Goal: Task Accomplishment & Management: Manage account settings

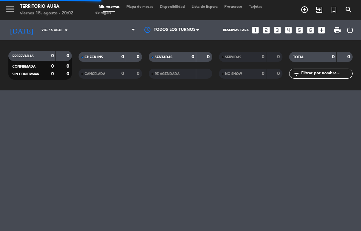
select select "es"
select select "dinner"
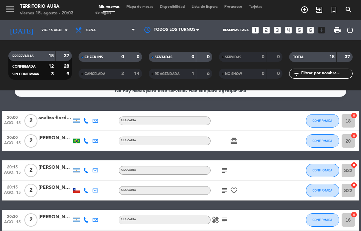
scroll to position [9, 0]
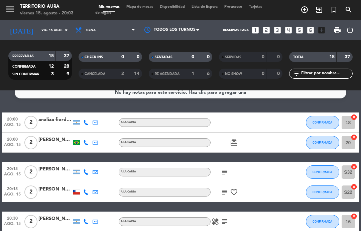
click at [330, 145] on button "CONFIRMADA" at bounding box center [322, 142] width 33 height 13
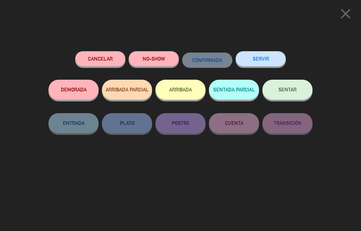
click at [286, 90] on span "SENTAR" at bounding box center [288, 90] width 18 height 6
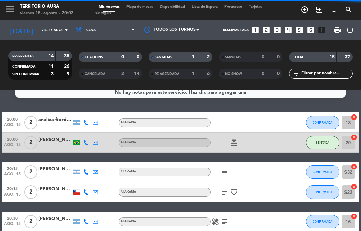
select select "dinner"
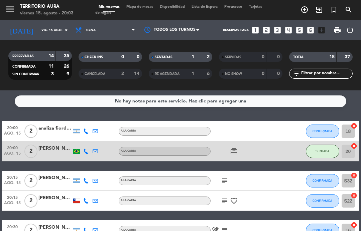
scroll to position [-1, 0]
click at [148, 3] on div "menu TERRITORIO [PERSON_NAME] 15. [PERSON_NAME] - 20:03 Mis reservas Mapa de me…" at bounding box center [180, 10] width 361 height 20
click at [145, 9] on span "Mapa de mesas" at bounding box center [139, 7] width 33 height 4
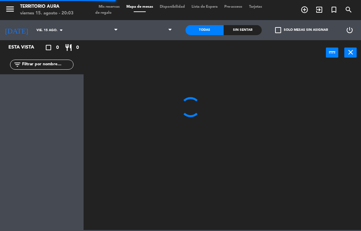
select select "dinner"
select select
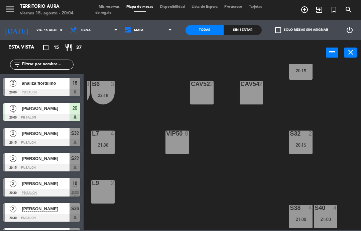
scroll to position [22, 156]
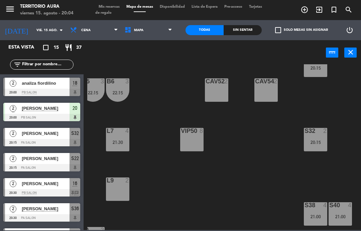
click at [111, 5] on span "Mis reservas" at bounding box center [109, 7] width 28 height 4
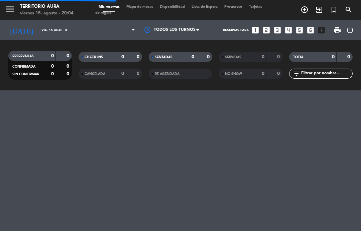
select select "dinner"
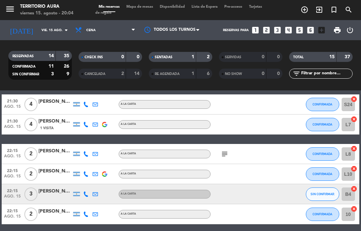
scroll to position [239, 0]
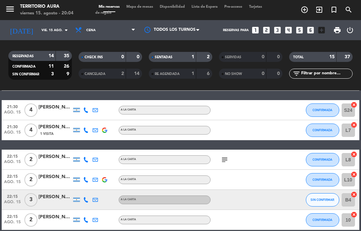
click at [225, 160] on icon "subject" at bounding box center [225, 160] width 8 height 8
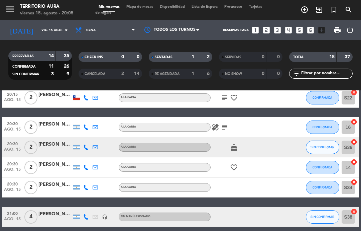
scroll to position [102, 0]
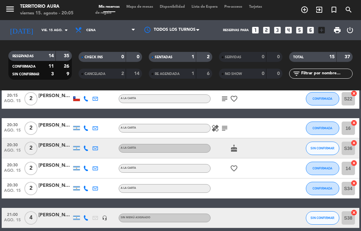
click at [221, 128] on icon "subject" at bounding box center [225, 128] width 8 height 8
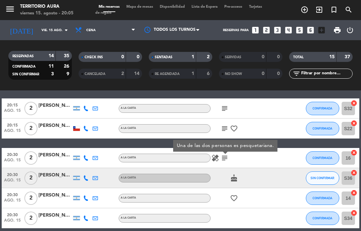
scroll to position [73, 0]
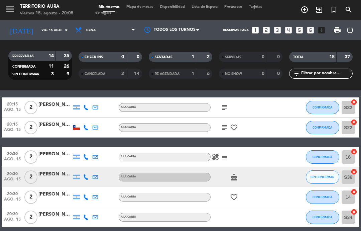
click at [225, 123] on icon "subject" at bounding box center [225, 127] width 8 height 8
click at [281, 121] on div at bounding box center [276, 127] width 18 height 20
click at [145, 6] on span "Mapa de mesas" at bounding box center [139, 7] width 33 height 4
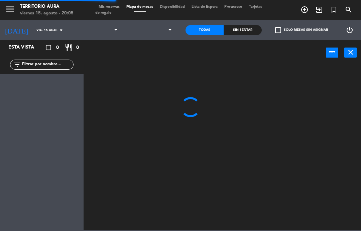
select select "dinner"
select select
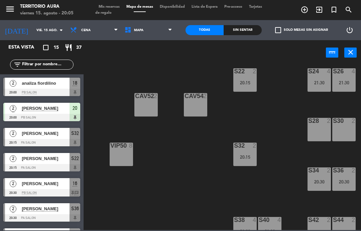
scroll to position [8, 226]
click at [113, 7] on span "Mis reservas" at bounding box center [109, 7] width 28 height 4
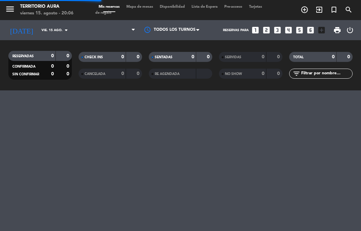
select select "dinner"
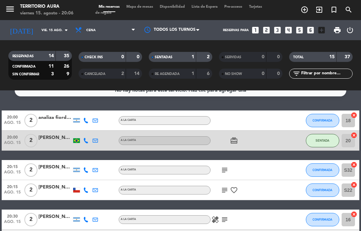
scroll to position [11, 0]
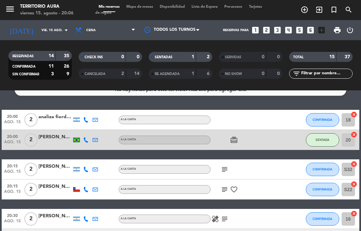
click at [322, 121] on span "CONFIRMADA" at bounding box center [323, 120] width 20 height 4
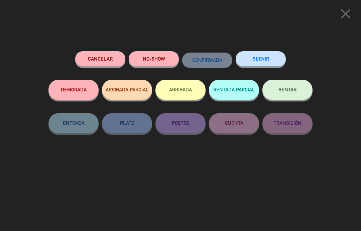
click at [293, 89] on span "SENTAR" at bounding box center [288, 90] width 18 height 6
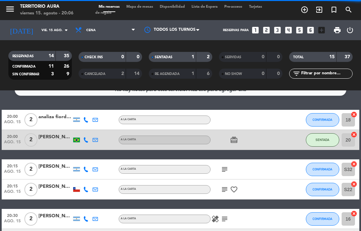
select select "dinner"
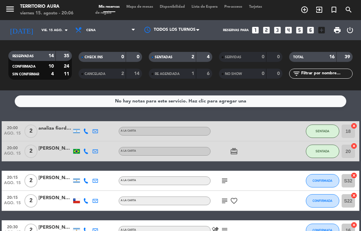
scroll to position [0, 0]
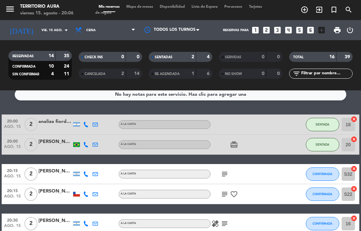
scroll to position [6, 0]
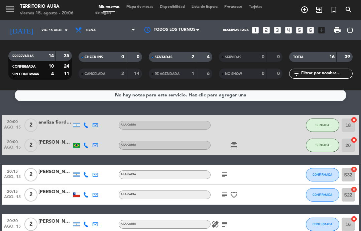
click at [228, 172] on icon "subject" at bounding box center [225, 175] width 8 height 8
click at [279, 150] on div at bounding box center [276, 145] width 18 height 20
click at [224, 177] on icon "subject" at bounding box center [225, 175] width 8 height 8
click at [279, 151] on div at bounding box center [276, 145] width 18 height 20
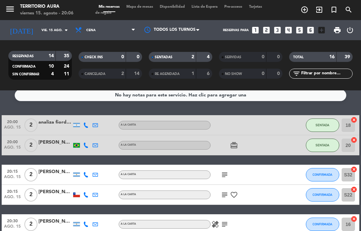
click at [228, 175] on icon "subject" at bounding box center [225, 175] width 8 height 8
click at [228, 174] on icon "subject" at bounding box center [225, 175] width 8 height 8
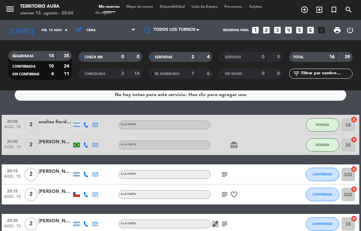
scroll to position [10, 0]
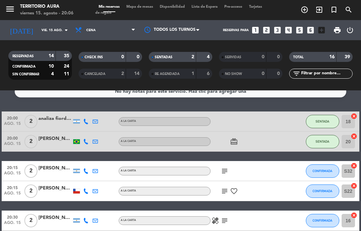
click at [226, 171] on icon "subject" at bounding box center [225, 171] width 8 height 8
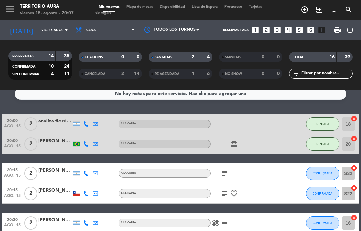
click at [234, 148] on icon "card_giftcard" at bounding box center [234, 144] width 8 height 8
click at [139, 7] on span "Mapa de mesas" at bounding box center [139, 7] width 33 height 4
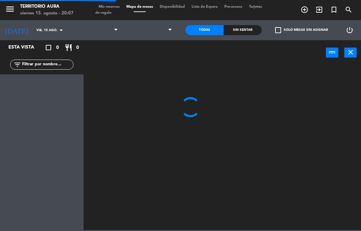
select select "dinner"
select select
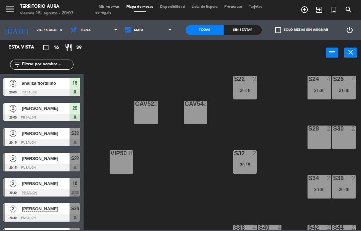
scroll to position [3, 222]
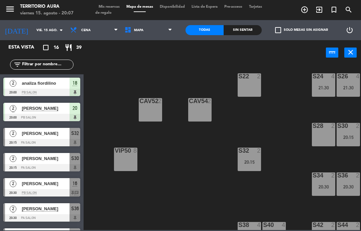
click at [251, 87] on div "S22 2" at bounding box center [249, 84] width 23 height 23
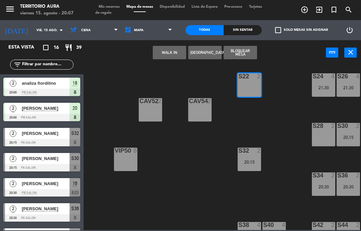
click at [165, 56] on button "WALK IN" at bounding box center [169, 52] width 33 height 13
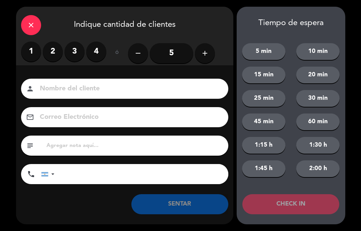
click at [56, 49] on label "2" at bounding box center [53, 51] width 20 height 20
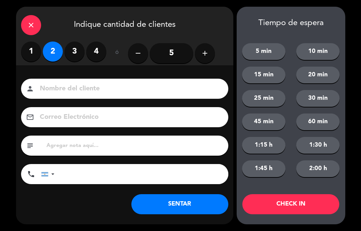
click at [189, 202] on button "SENTAR" at bounding box center [179, 204] width 97 height 20
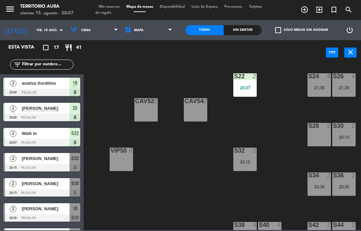
scroll to position [4, 222]
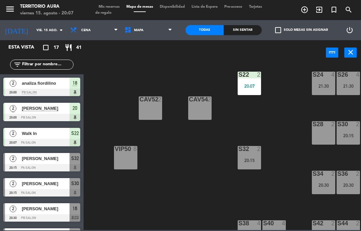
click at [101, 5] on span "Mis reservas" at bounding box center [109, 7] width 28 height 4
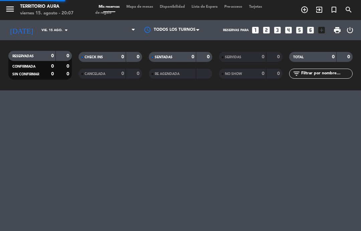
select select "dinner"
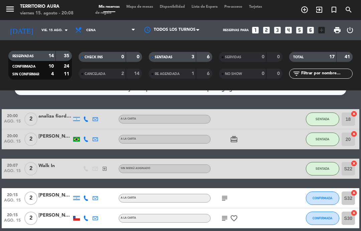
scroll to position [13, 0]
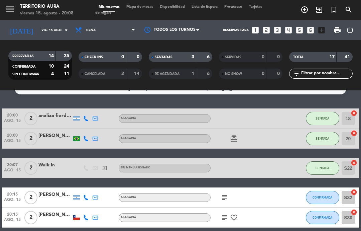
click at [141, 9] on span "Mapa de mesas" at bounding box center [139, 7] width 33 height 4
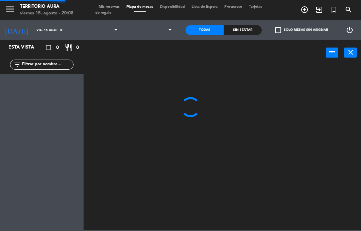
select select "dinner"
select select
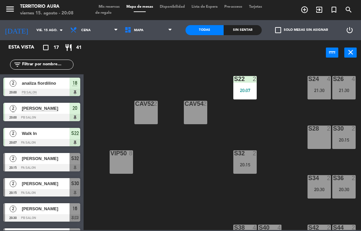
scroll to position [2, 216]
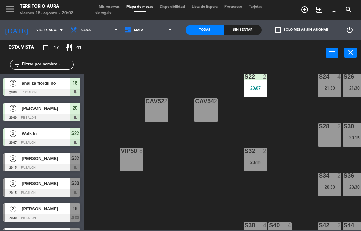
click at [108, 6] on span "Mis reservas" at bounding box center [109, 7] width 28 height 4
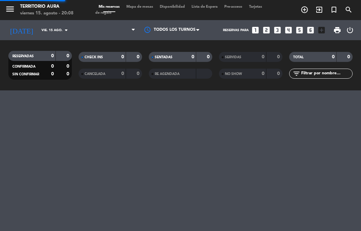
select select "dinner"
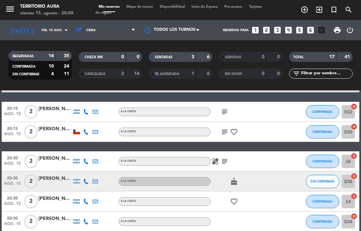
scroll to position [100, 0]
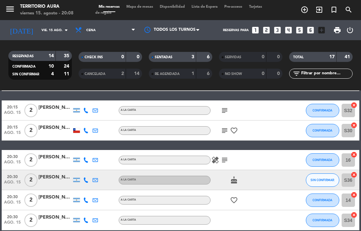
click at [222, 132] on icon "subject" at bounding box center [225, 130] width 8 height 8
click at [268, 138] on div at bounding box center [276, 130] width 18 height 20
click at [324, 133] on button "CONFIRMADA" at bounding box center [322, 130] width 33 height 13
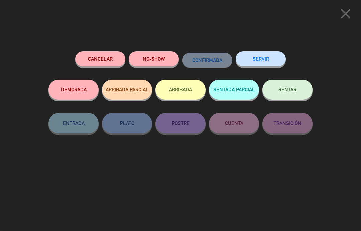
click at [288, 87] on span "SENTAR" at bounding box center [288, 90] width 18 height 6
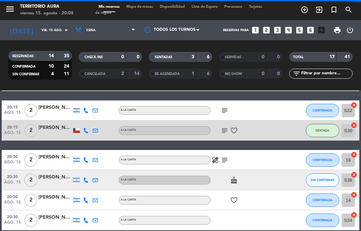
select select "dinner"
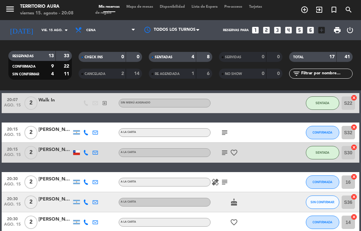
scroll to position [74, 0]
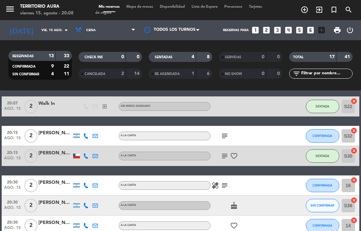
click at [226, 157] on icon "subject" at bounding box center [225, 156] width 8 height 8
click at [275, 159] on div at bounding box center [276, 156] width 18 height 20
click at [349, 159] on input "S30" at bounding box center [348, 155] width 13 height 13
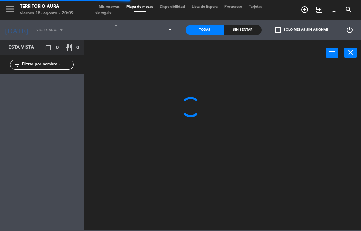
select select "dinner"
select select
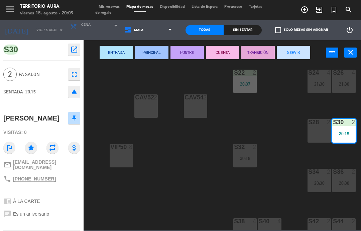
scroll to position [19, 194]
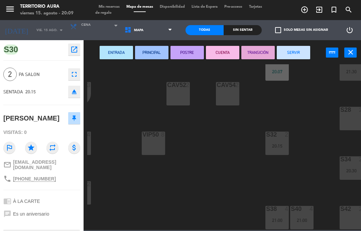
click at [276, 145] on div "20:15" at bounding box center [277, 146] width 23 height 5
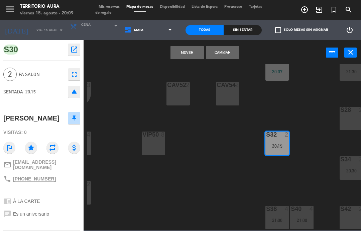
click at [315, 143] on div "S22 2 20:07 S24 4 21:30 S26 4 21:30 B3 1 B4 3 22:15 B5 3 22:15 B6 3 22:15 B1 2 …" at bounding box center [224, 147] width 274 height 166
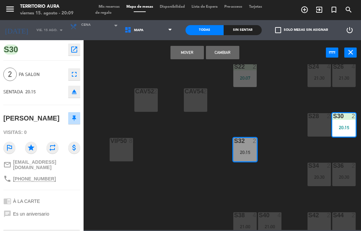
scroll to position [12, 226]
click at [280, 164] on div "S22 2 20:07 S24 4 21:30 S26 4 21:30 B3 1 B4 3 22:15 B5 3 22:15 B6 3 22:15 B1 2 …" at bounding box center [224, 147] width 274 height 166
click at [352, 54] on icon "close" at bounding box center [351, 52] width 8 height 8
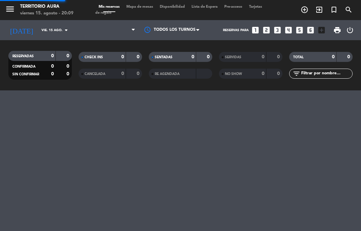
select select "dinner"
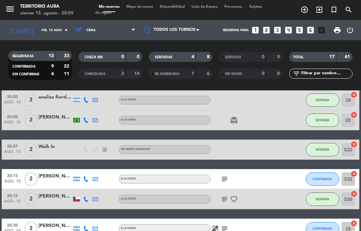
scroll to position [32, 0]
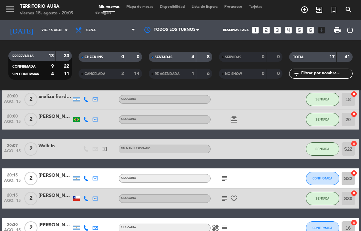
click at [223, 196] on icon "subject" at bounding box center [225, 198] width 8 height 8
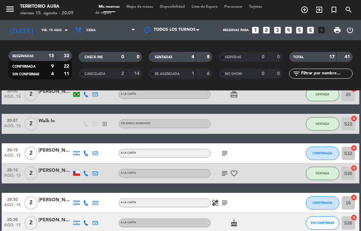
scroll to position [58, 0]
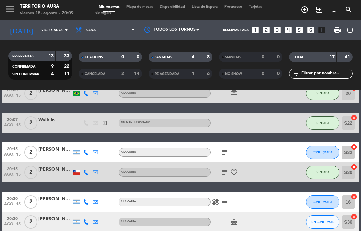
click at [226, 156] on icon "subject" at bounding box center [225, 152] width 8 height 8
click at [227, 151] on icon "subject" at bounding box center [225, 152] width 8 height 8
click at [267, 194] on div at bounding box center [276, 202] width 18 height 20
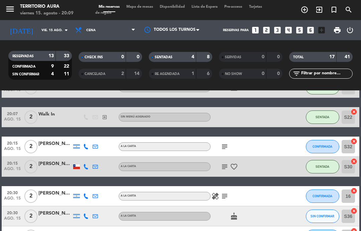
scroll to position [62, 0]
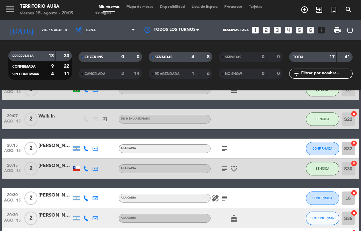
click at [350, 150] on input "S32" at bounding box center [348, 148] width 13 height 13
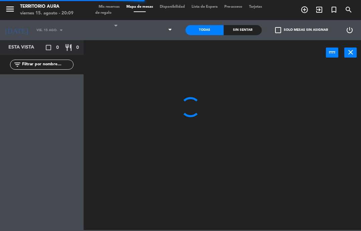
select select "dinner"
select select
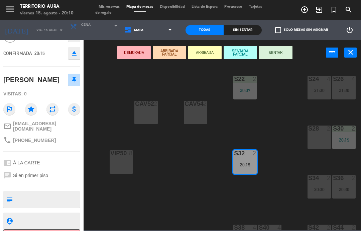
scroll to position [0, 226]
click at [347, 138] on div "20:15" at bounding box center [344, 139] width 23 height 5
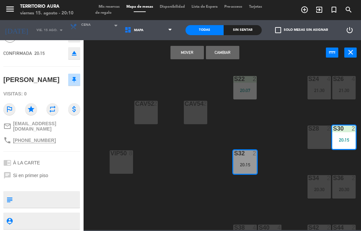
scroll to position [37, 0]
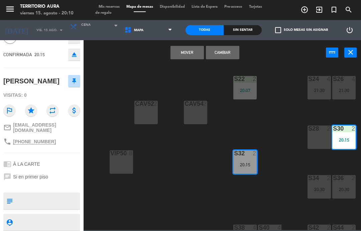
click at [225, 53] on button "Cambiar" at bounding box center [222, 52] width 33 height 13
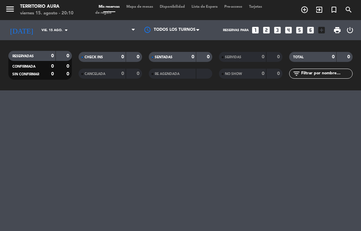
select select "dinner"
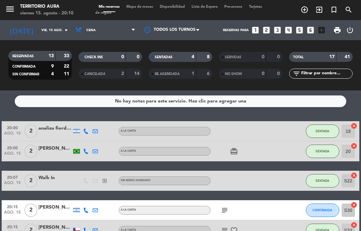
click at [349, 151] on input "20" at bounding box center [348, 151] width 13 height 13
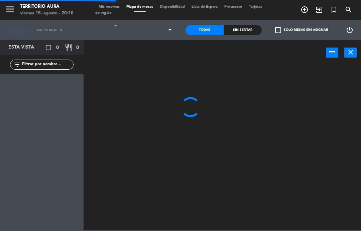
select select "dinner"
select select
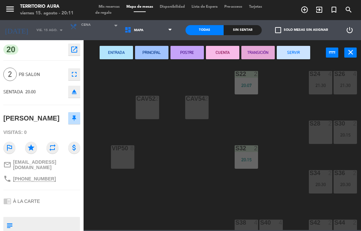
scroll to position [7, 225]
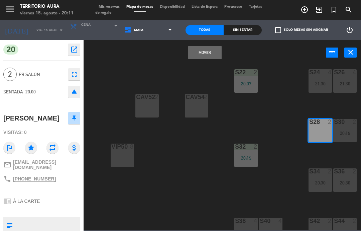
click at [206, 55] on button "Mover" at bounding box center [204, 52] width 33 height 13
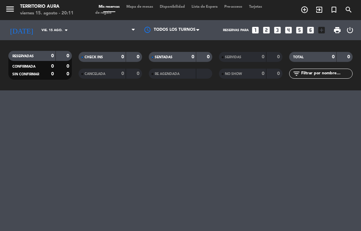
select select "dinner"
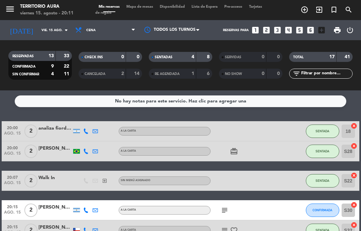
click at [140, 7] on span "Mapa de mesas" at bounding box center [139, 7] width 33 height 4
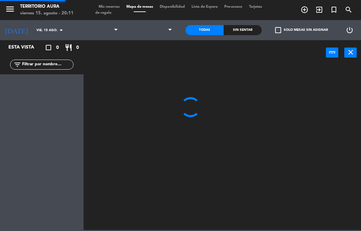
select select "dinner"
select select
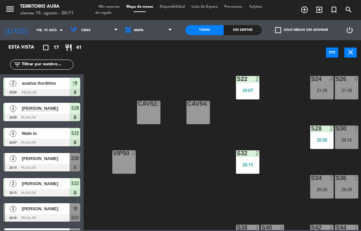
scroll to position [0, 223]
click at [324, 134] on div "S28 2 20:00" at bounding box center [321, 136] width 23 height 23
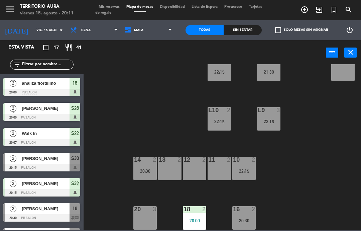
scroll to position [93, 5]
click at [197, 217] on div "18 2 20:00" at bounding box center [194, 217] width 23 height 23
click at [313, 170] on div "S22 2 20:07 S24 4 21:30 S26 4 21:30 B3 1 B4 1 B5 1 B6 1 B1 2 22:30 B2 2 22:30 C…" at bounding box center [224, 147] width 274 height 166
click at [110, 5] on span "Mis reservas" at bounding box center [109, 7] width 28 height 4
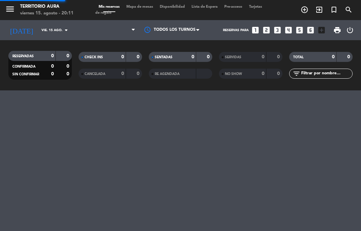
select select "dinner"
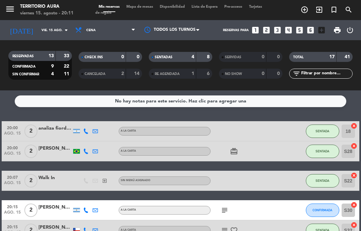
click at [350, 154] on input "S28" at bounding box center [348, 151] width 13 height 13
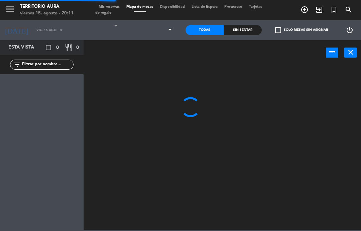
select select "dinner"
select select
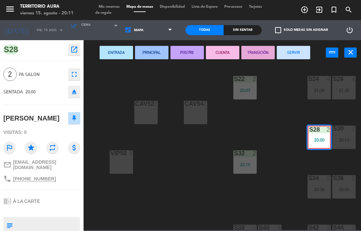
scroll to position [0, 226]
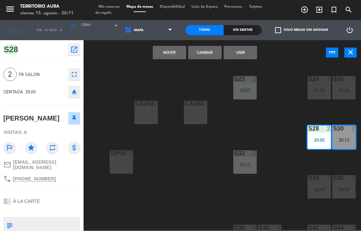
click at [205, 51] on button "Cambiar" at bounding box center [204, 52] width 33 height 13
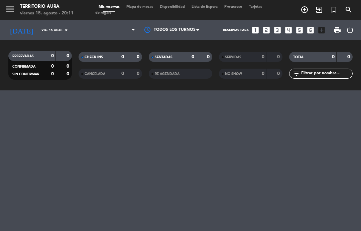
select select "dinner"
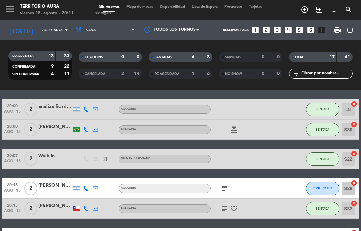
scroll to position [23, 0]
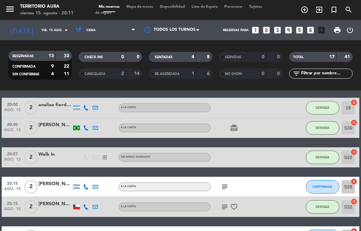
click at [228, 186] on icon "subject" at bounding box center [225, 187] width 8 height 8
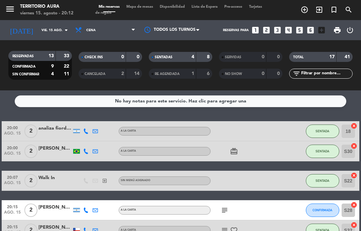
scroll to position [0, 0]
click at [143, 9] on span "Mapa de mesas" at bounding box center [139, 7] width 33 height 4
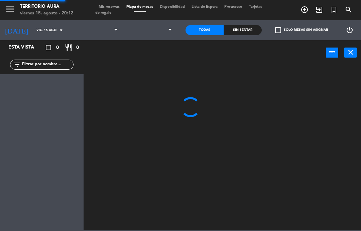
select select "dinner"
select select
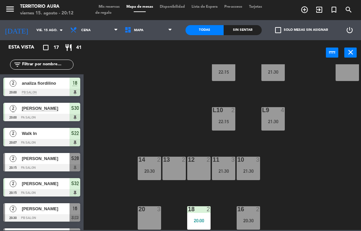
scroll to position [93, 0]
click at [105, 7] on span "Mis reservas" at bounding box center [109, 7] width 28 height 4
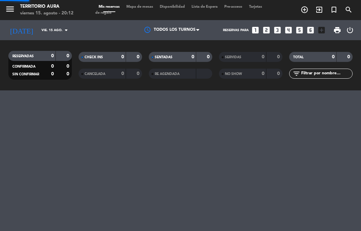
click at [110, 6] on span "Mis reservas" at bounding box center [109, 7] width 28 height 4
select select "dinner"
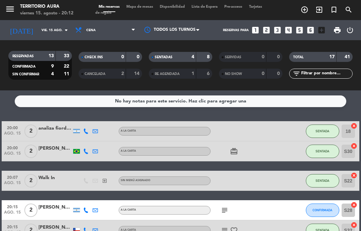
click at [351, 133] on input "18" at bounding box center [348, 130] width 13 height 13
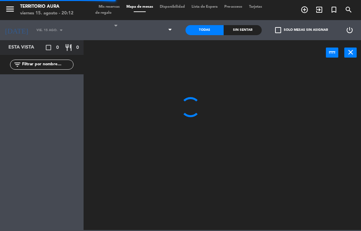
select select "dinner"
select select
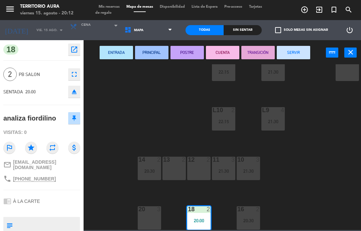
scroll to position [93, 0]
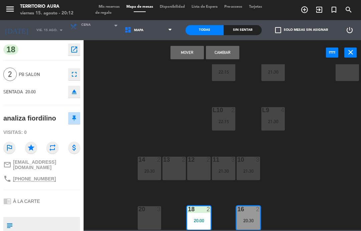
click at [223, 54] on button "Cambiar" at bounding box center [222, 52] width 33 height 13
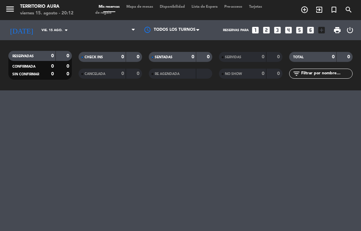
select select "dinner"
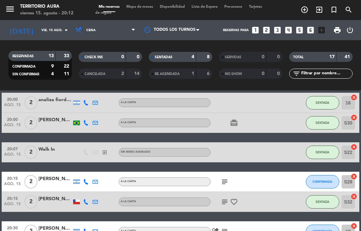
scroll to position [46, 0]
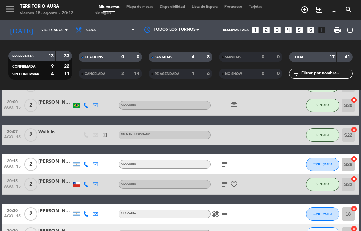
click at [228, 164] on icon "subject" at bounding box center [225, 164] width 8 height 8
click at [218, 169] on div "subject" at bounding box center [239, 164] width 56 height 20
click at [225, 163] on icon "subject" at bounding box center [225, 164] width 8 height 8
click at [286, 144] on div "20:07 ago. 15 2 Walk In exit_to_app Sin menú asignado SENTADA S22 cancel" at bounding box center [181, 135] width 358 height 20
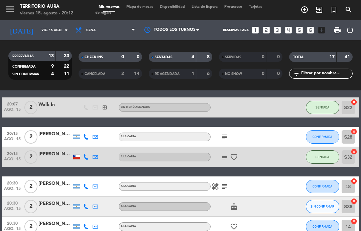
scroll to position [74, 0]
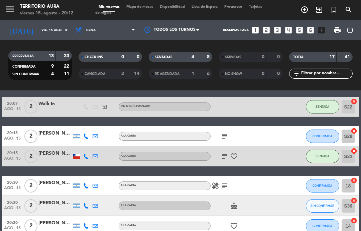
click at [226, 186] on icon "subject" at bounding box center [225, 186] width 8 height 8
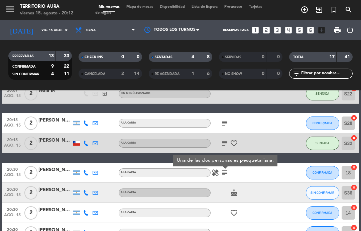
scroll to position [87, 0]
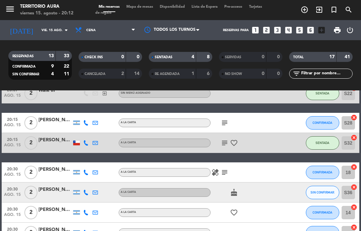
click at [221, 124] on icon "subject" at bounding box center [225, 123] width 8 height 8
click at [286, 131] on div "20:15 ago. 15 2 [PERSON_NAME] A [PERSON_NAME] subject Si en primer piso CONFIRM…" at bounding box center [181, 123] width 358 height 20
click at [229, 122] on icon "subject" at bounding box center [225, 123] width 8 height 8
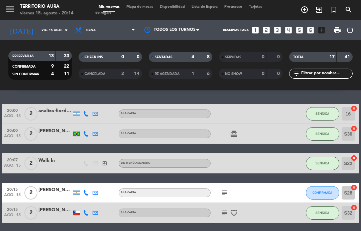
scroll to position [17, 0]
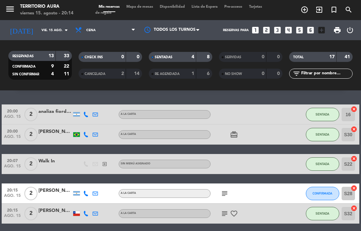
click at [355, 194] on input "S28" at bounding box center [348, 193] width 13 height 13
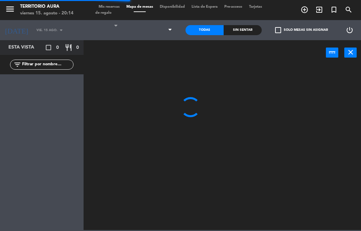
select select "dinner"
select select
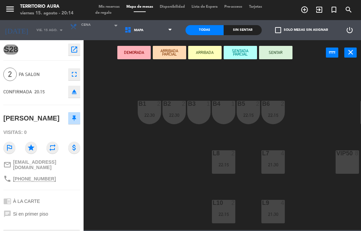
click at [106, 3] on div "menu TERRITORIO [PERSON_NAME] 15. [PERSON_NAME] - 20:14 Mis reservas Mapa de me…" at bounding box center [180, 10] width 361 height 20
click at [105, 6] on span "Mis reservas" at bounding box center [109, 7] width 28 height 4
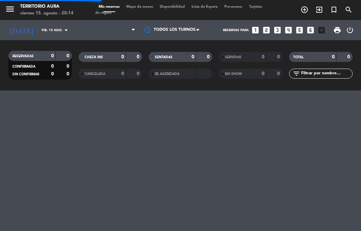
select select "dinner"
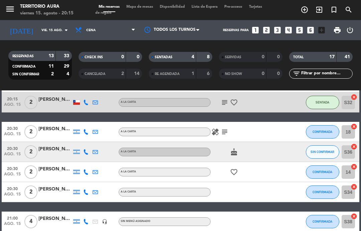
scroll to position [130, 0]
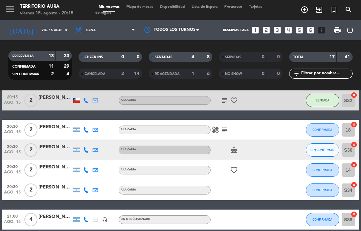
click at [226, 126] on icon "subject" at bounding box center [225, 130] width 8 height 8
click at [282, 161] on div at bounding box center [276, 170] width 18 height 20
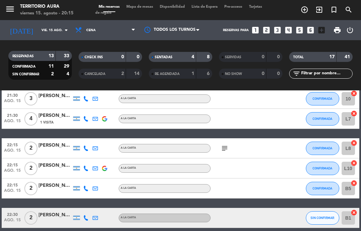
scroll to position [300, 0]
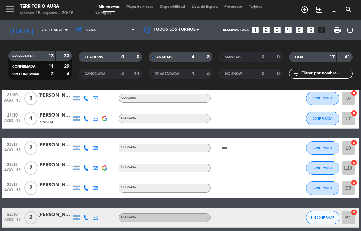
click at [227, 147] on icon "subject" at bounding box center [225, 148] width 8 height 8
click at [282, 152] on div at bounding box center [276, 148] width 18 height 20
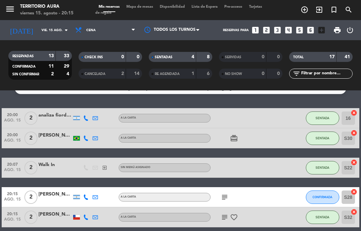
scroll to position [66, 0]
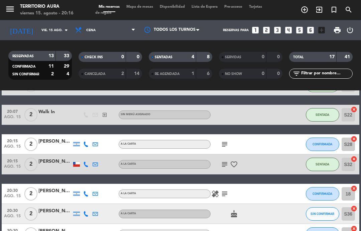
click at [227, 145] on icon "subject" at bounding box center [225, 144] width 8 height 8
click at [221, 146] on icon "subject" at bounding box center [225, 144] width 8 height 8
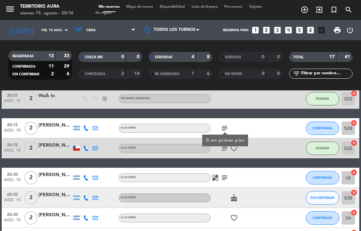
scroll to position [91, 0]
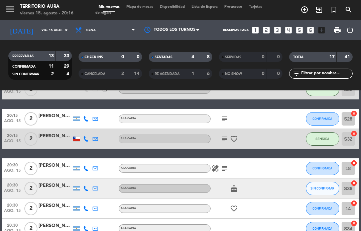
click at [224, 165] on icon "subject" at bounding box center [225, 168] width 8 height 8
click at [229, 167] on icon "subject" at bounding box center [225, 168] width 8 height 8
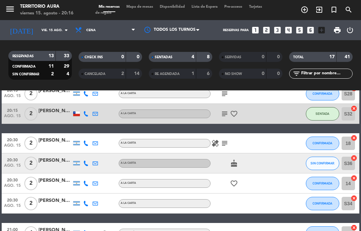
scroll to position [103, 0]
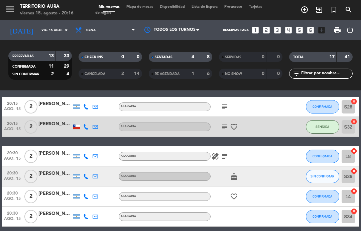
click at [224, 155] on icon "subject" at bounding box center [225, 156] width 8 height 8
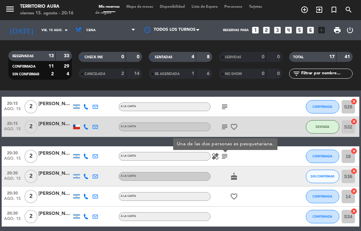
click at [274, 163] on div at bounding box center [276, 156] width 18 height 20
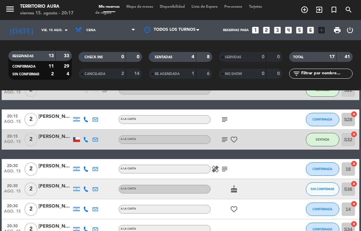
scroll to position [90, 0]
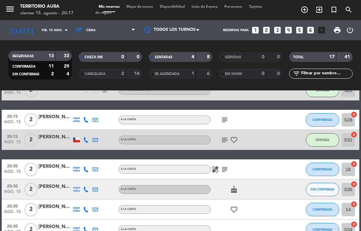
click at [226, 123] on icon "subject" at bounding box center [225, 120] width 8 height 8
click at [280, 143] on div at bounding box center [276, 140] width 18 height 20
click at [319, 122] on button "CONFIRMADA" at bounding box center [322, 119] width 33 height 13
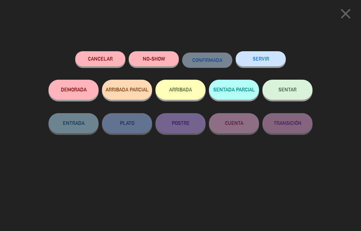
click at [294, 89] on span "SENTAR" at bounding box center [288, 90] width 18 height 6
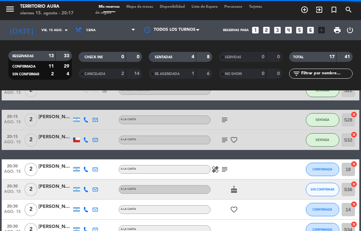
select select "dinner"
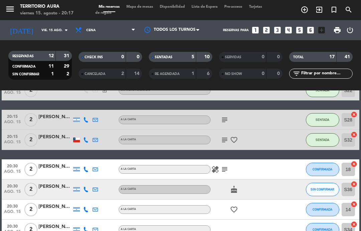
click at [141, 5] on span "Mapa de mesas" at bounding box center [139, 7] width 33 height 4
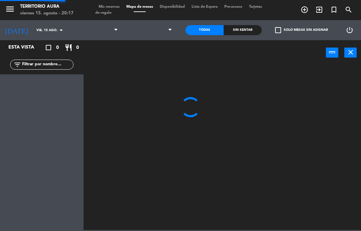
select select "dinner"
select select
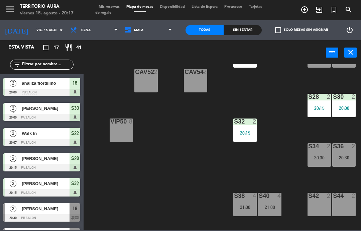
scroll to position [32, 226]
click at [105, 6] on span "Mis reservas" at bounding box center [109, 7] width 28 height 4
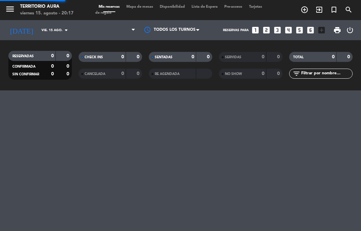
select select "dinner"
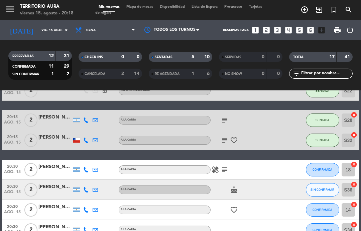
scroll to position [80, 0]
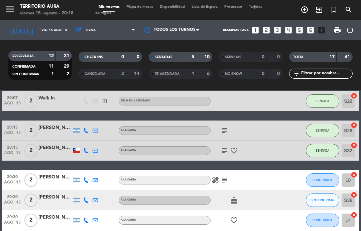
click at [350, 130] on input "S28" at bounding box center [348, 130] width 13 height 13
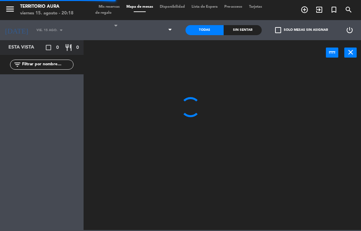
select select "dinner"
select select
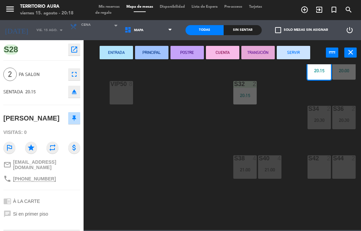
scroll to position [68, 226]
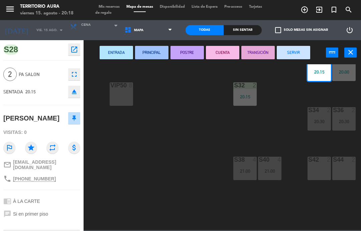
click at [345, 119] on div "20:30" at bounding box center [344, 121] width 23 height 5
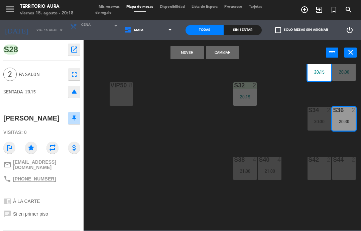
click at [228, 52] on button "Cambiar" at bounding box center [222, 52] width 33 height 13
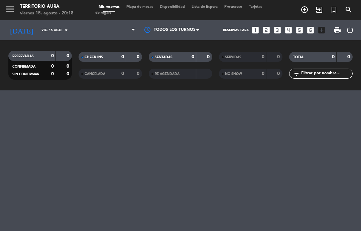
select select "dinner"
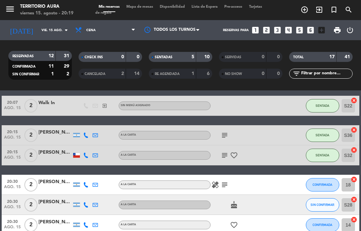
scroll to position [76, 0]
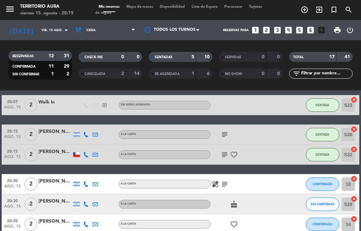
click at [30, 149] on span "2" at bounding box center [30, 154] width 13 height 13
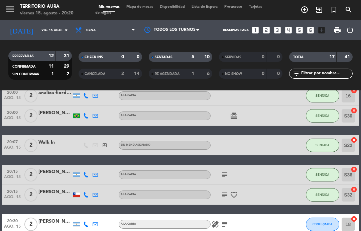
scroll to position [30, 0]
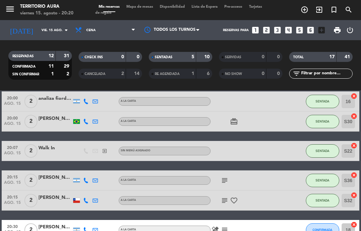
click at [351, 181] on input "S36" at bounding box center [348, 180] width 13 height 13
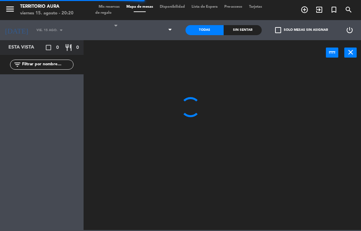
select select "dinner"
select select
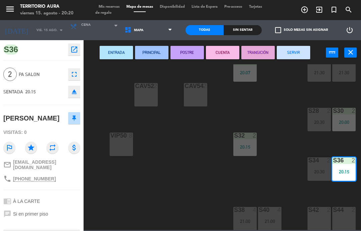
scroll to position [19, 226]
click at [319, 119] on div "20:30" at bounding box center [319, 121] width 23 height 5
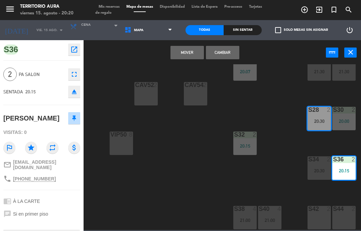
click at [224, 52] on button "Cambiar" at bounding box center [222, 52] width 33 height 13
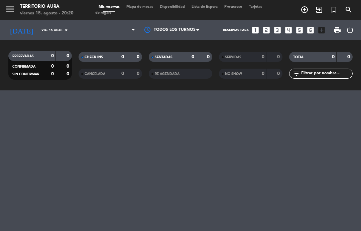
select select "dinner"
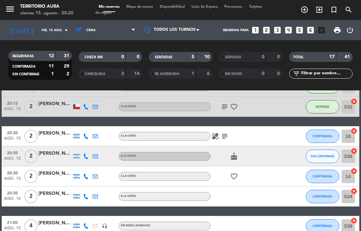
scroll to position [122, 0]
